Goal: Task Accomplishment & Management: Manage account settings

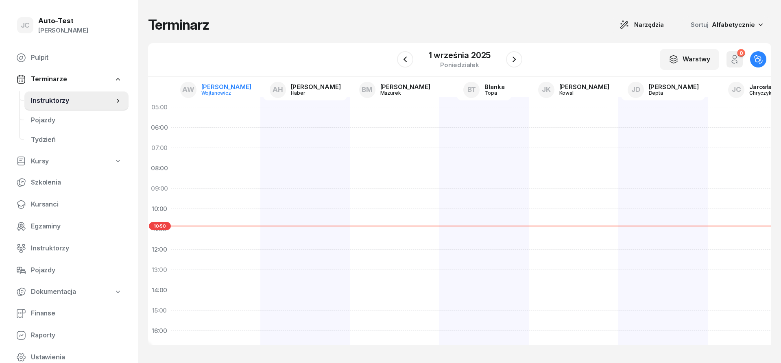
click at [195, 92] on span "AW" at bounding box center [188, 89] width 12 height 7
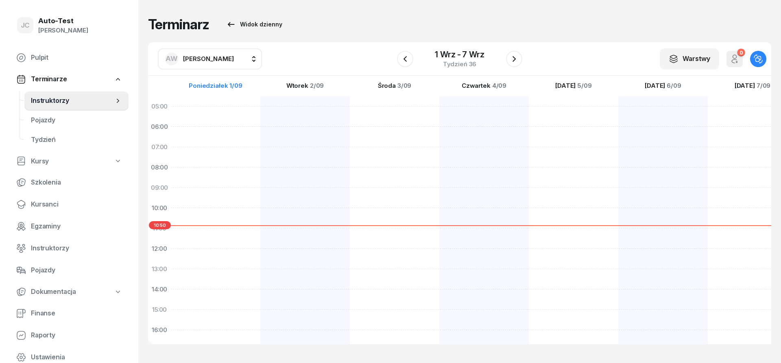
click at [198, 63] on span "[PERSON_NAME]" at bounding box center [208, 59] width 51 height 11
type input "dut"
click at [221, 114] on span "[PERSON_NAME]" at bounding box center [213, 112] width 50 height 11
click at [410, 62] on icon "button" at bounding box center [405, 59] width 10 height 10
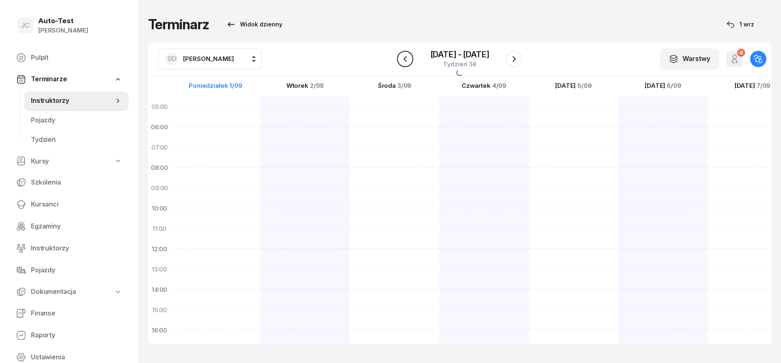
click at [410, 62] on icon "button" at bounding box center [405, 59] width 10 height 10
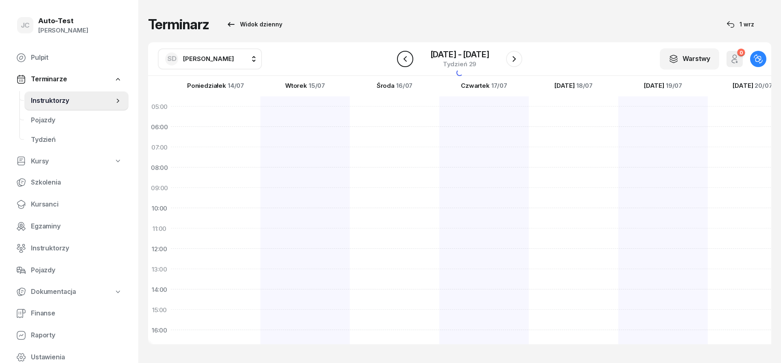
click at [410, 62] on icon "button" at bounding box center [405, 59] width 10 height 10
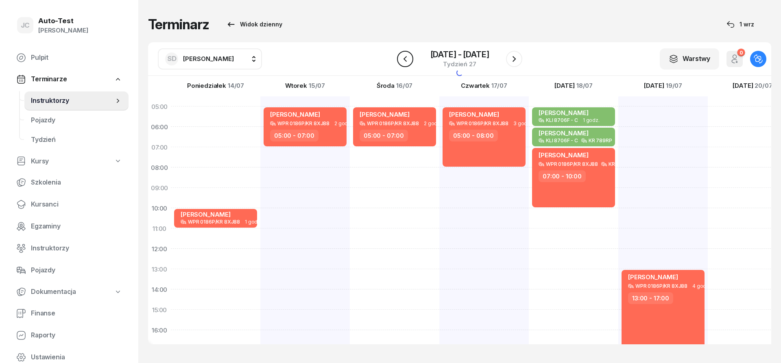
click at [410, 62] on icon "button" at bounding box center [405, 59] width 10 height 10
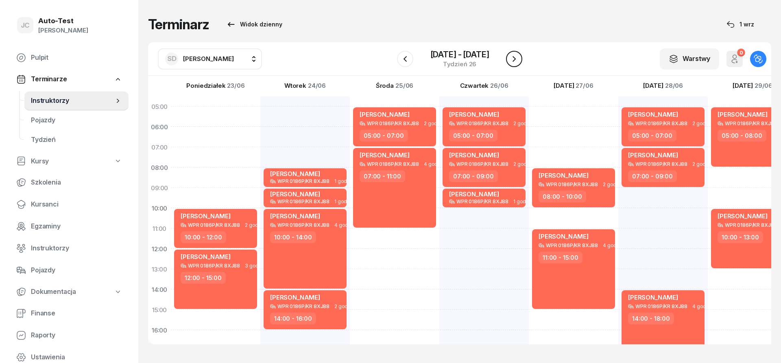
click at [514, 61] on icon "button" at bounding box center [514, 59] width 3 height 6
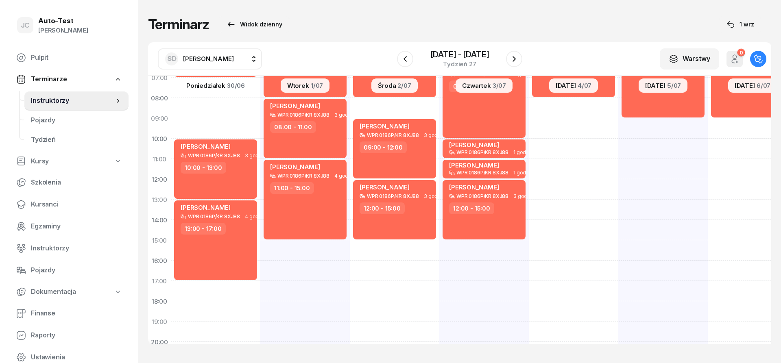
scroll to position [98, 0]
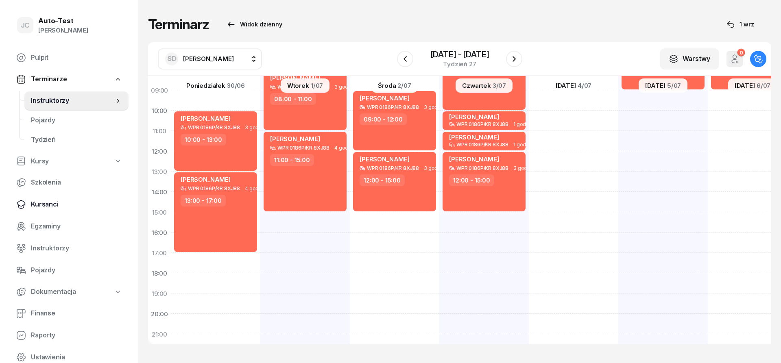
click at [83, 202] on span "Kursanci" at bounding box center [76, 204] width 91 height 11
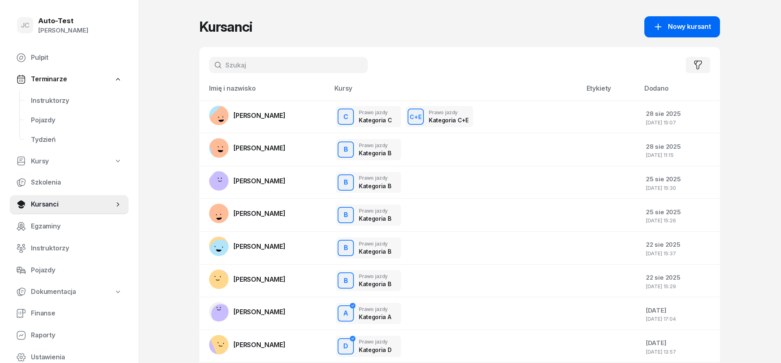
click at [676, 19] on link "Nowy kursant" at bounding box center [683, 26] width 76 height 21
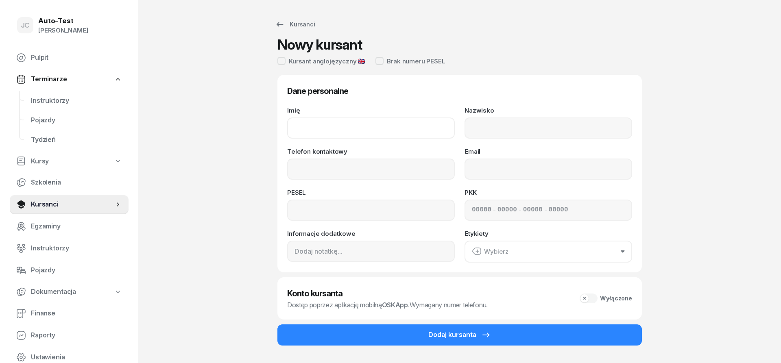
click at [342, 124] on input "Imię" at bounding box center [371, 128] width 168 height 21
type input "[PERSON_NAME]"
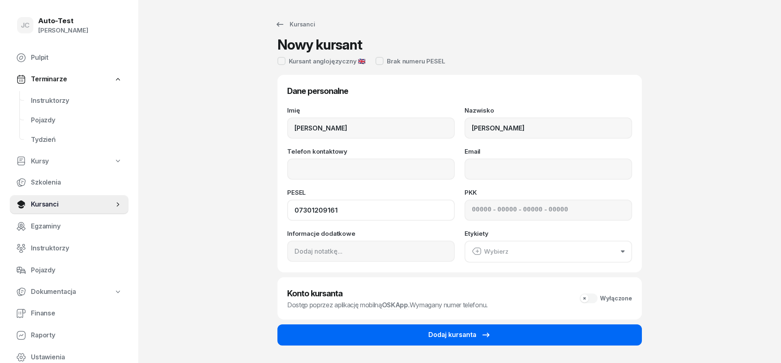
type input "07301209161"
click at [422, 332] on button "Dodaj kursanta" at bounding box center [460, 335] width 365 height 21
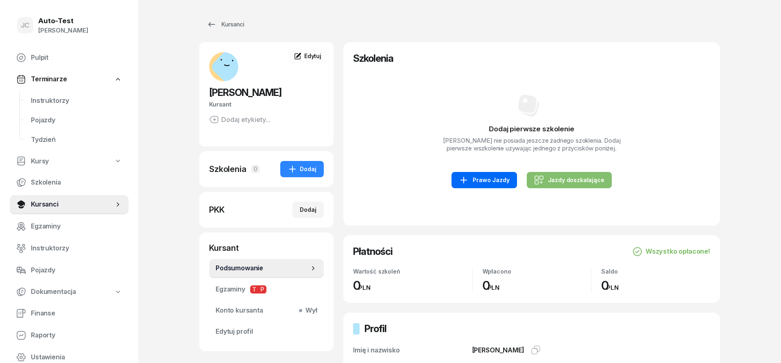
click at [486, 184] on div "Prawo Jazdy" at bounding box center [484, 180] width 50 height 10
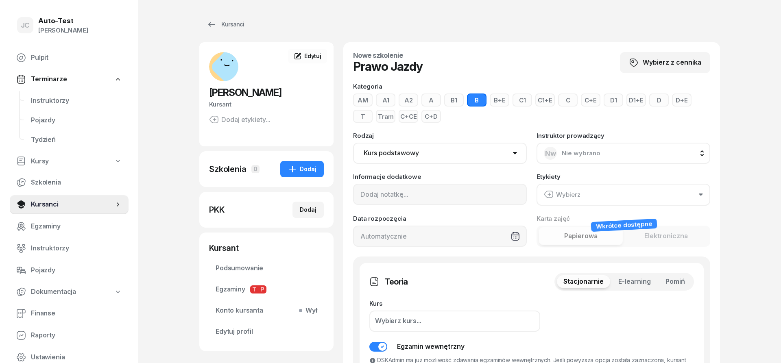
click at [679, 287] on button "Pomiń" at bounding box center [675, 282] width 33 height 13
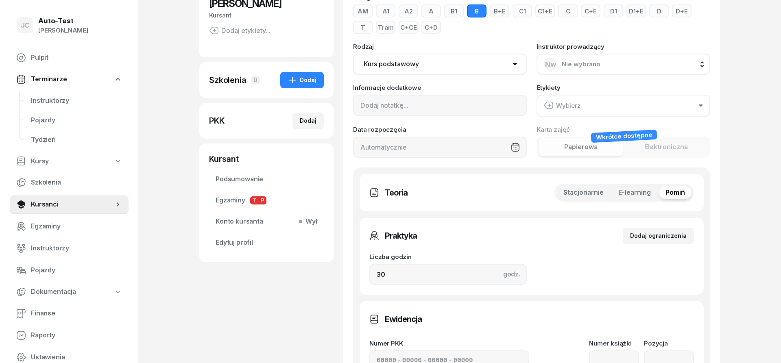
scroll to position [125, 0]
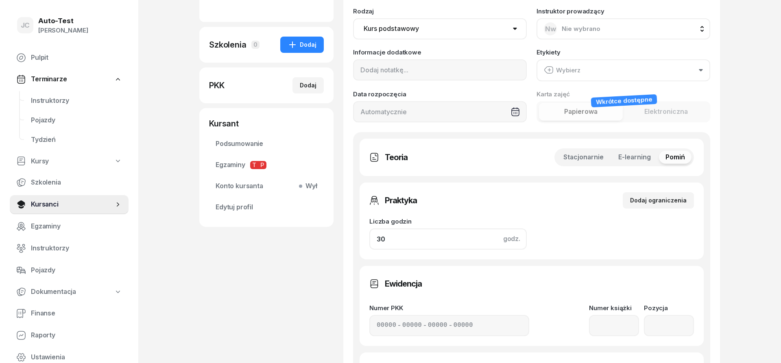
drag, startPoint x: 398, startPoint y: 243, endPoint x: 341, endPoint y: 246, distance: 57.9
click at [370, 246] on input "30" at bounding box center [448, 239] width 157 height 21
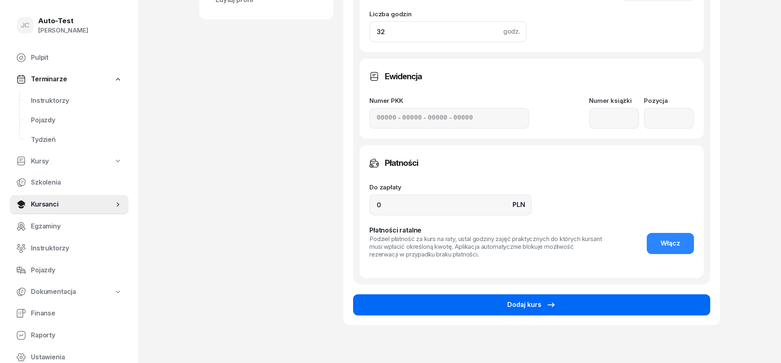
type input "32"
click at [461, 300] on button "Dodaj kurs" at bounding box center [531, 305] width 357 height 21
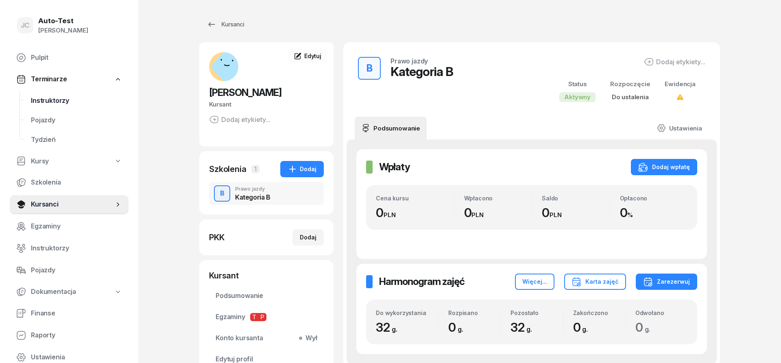
click at [82, 102] on span "Instruktorzy" at bounding box center [76, 101] width 91 height 11
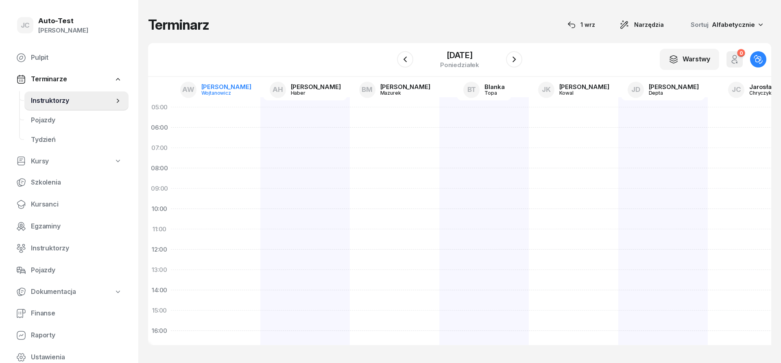
click at [217, 84] on link "AW [PERSON_NAME]" at bounding box center [216, 89] width 84 height 21
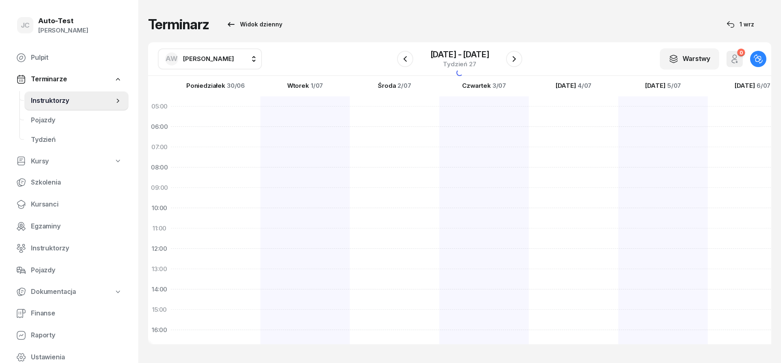
click at [210, 60] on span "[PERSON_NAME]" at bounding box center [208, 59] width 51 height 8
type input "chry"
click at [220, 112] on span "[PERSON_NAME]" at bounding box center [213, 112] width 50 height 11
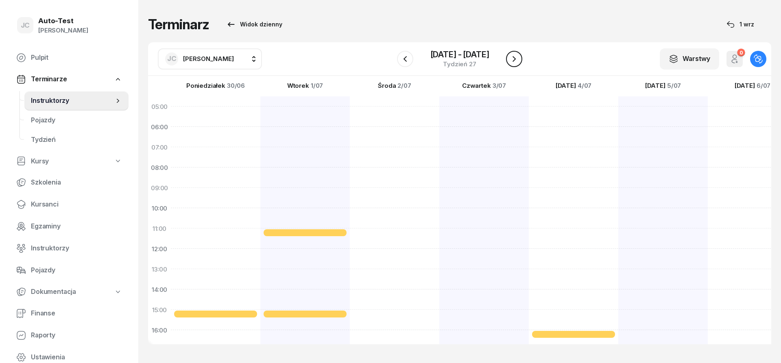
click at [512, 59] on icon "button" at bounding box center [515, 59] width 10 height 10
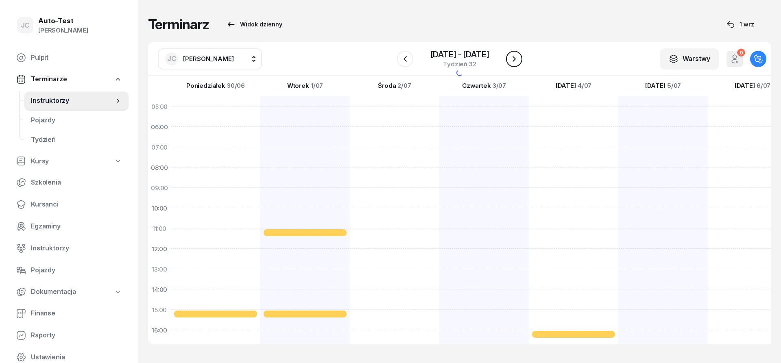
click at [512, 59] on icon "button" at bounding box center [515, 59] width 10 height 10
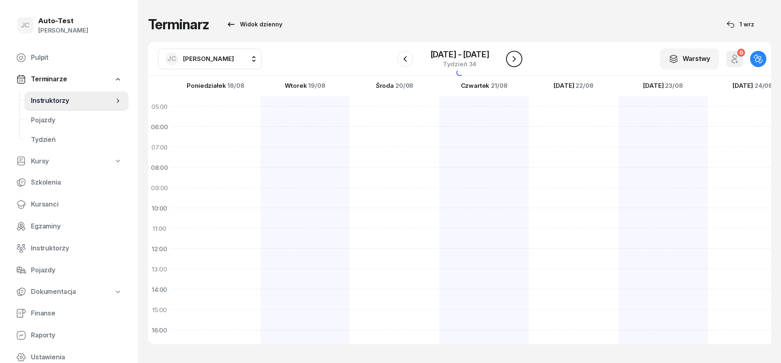
click at [512, 59] on icon "button" at bounding box center [515, 59] width 10 height 10
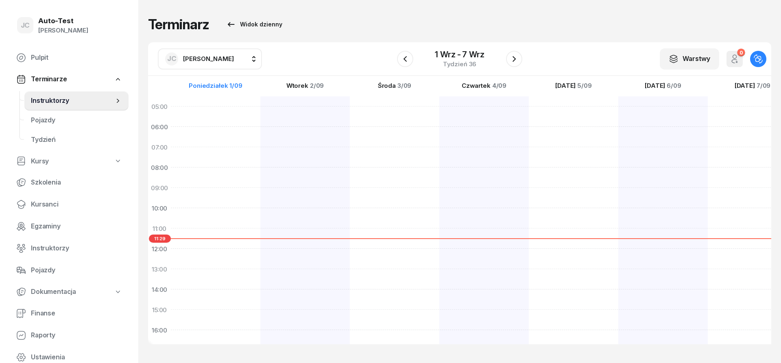
click at [227, 213] on div at bounding box center [216, 299] width 90 height 407
select select "10"
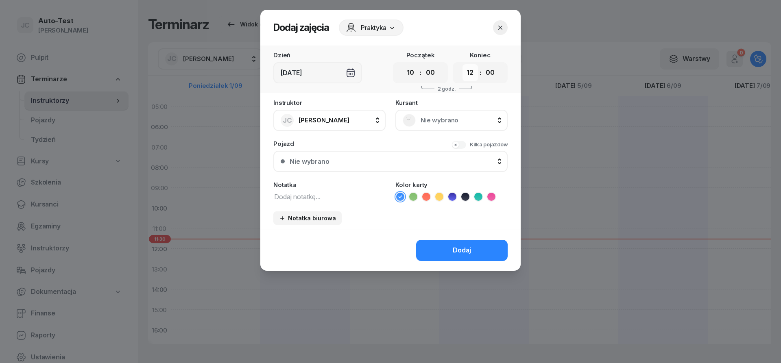
select select "10"
click option "10" at bounding box center [0, 0] width 0 height 0
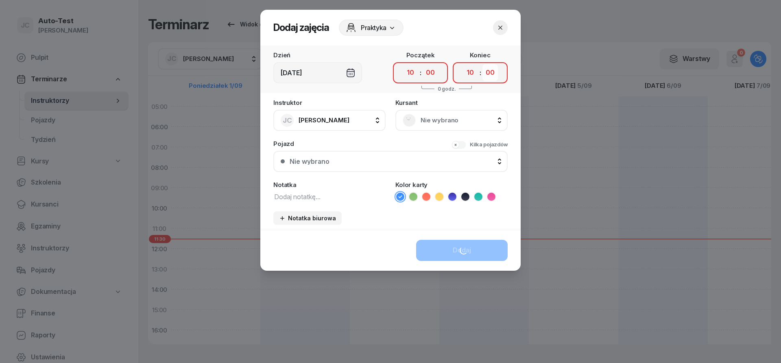
click at [483, 64] on select "00 05 10 15 20 25 30 35 40 45 50 55" at bounding box center [490, 72] width 15 height 17
select select "25"
click option "25" at bounding box center [0, 0] width 0 height 0
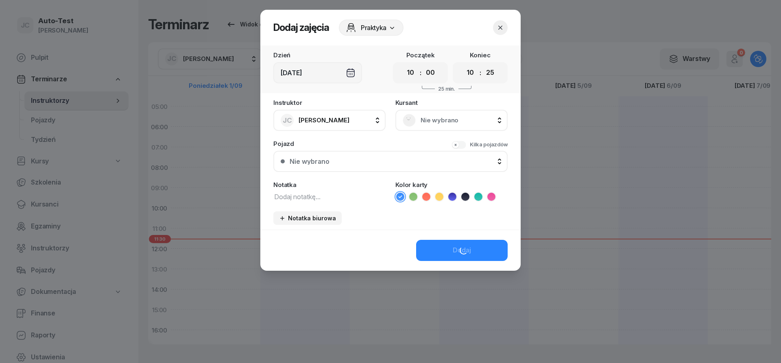
click at [414, 116] on div "Nie wybrano" at bounding box center [452, 120] width 98 height 13
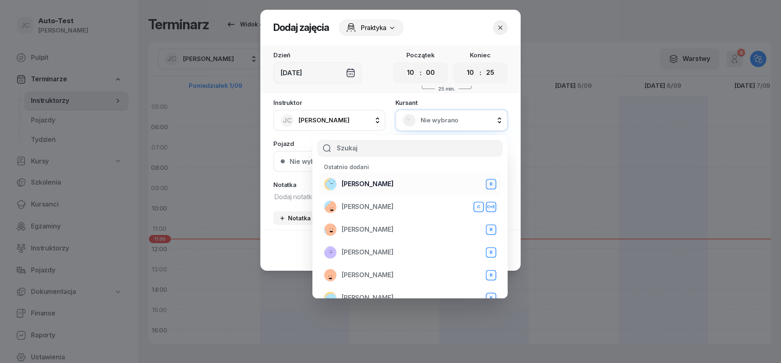
click at [388, 181] on span "[PERSON_NAME]" at bounding box center [368, 184] width 52 height 11
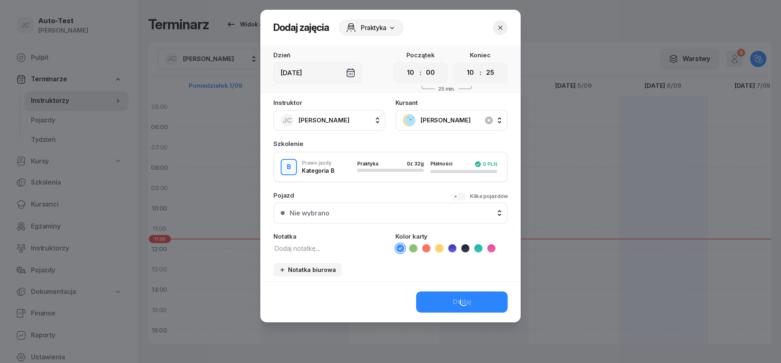
click at [358, 206] on button "Nie wybrano" at bounding box center [390, 213] width 234 height 21
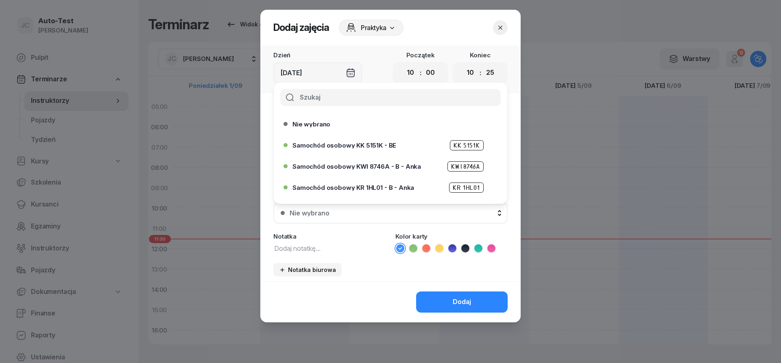
scroll to position [249, 0]
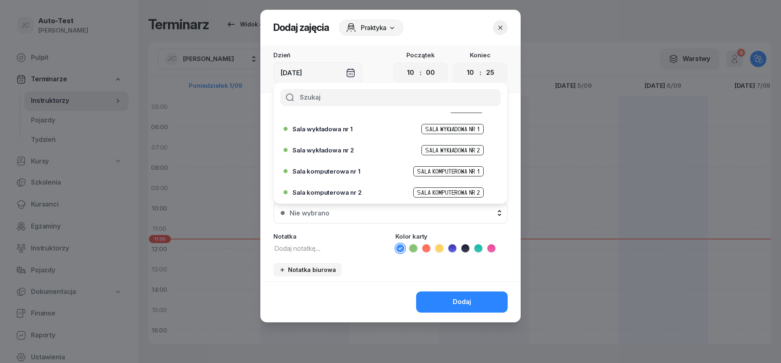
click at [357, 174] on span "Sala komputerowa nr 1" at bounding box center [327, 171] width 68 height 6
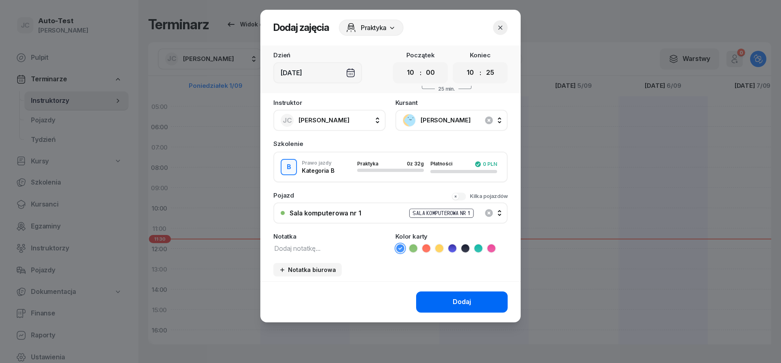
click at [445, 306] on button "Dodaj" at bounding box center [462, 302] width 92 height 21
